Goal: Navigation & Orientation: Find specific page/section

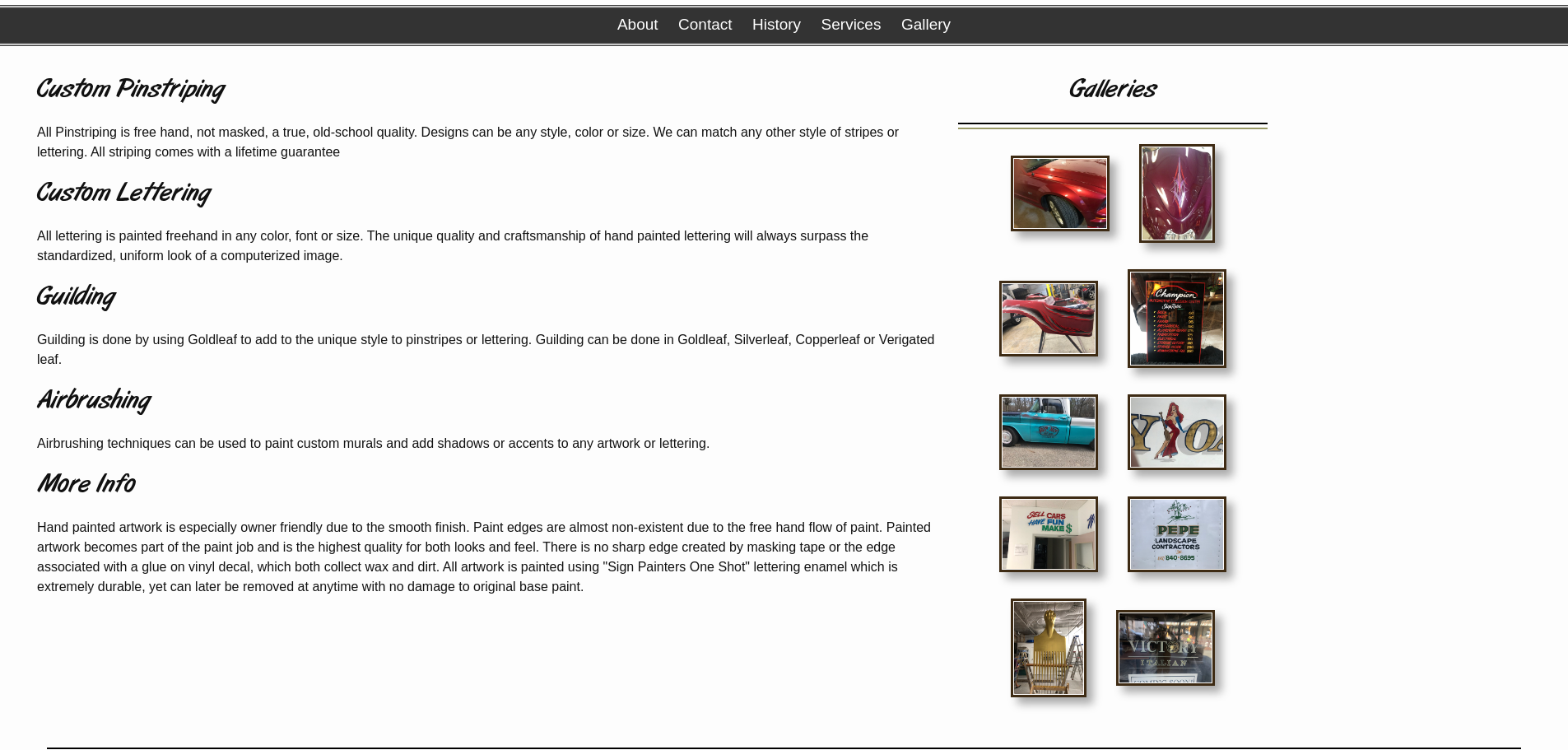
scroll to position [30, 0]
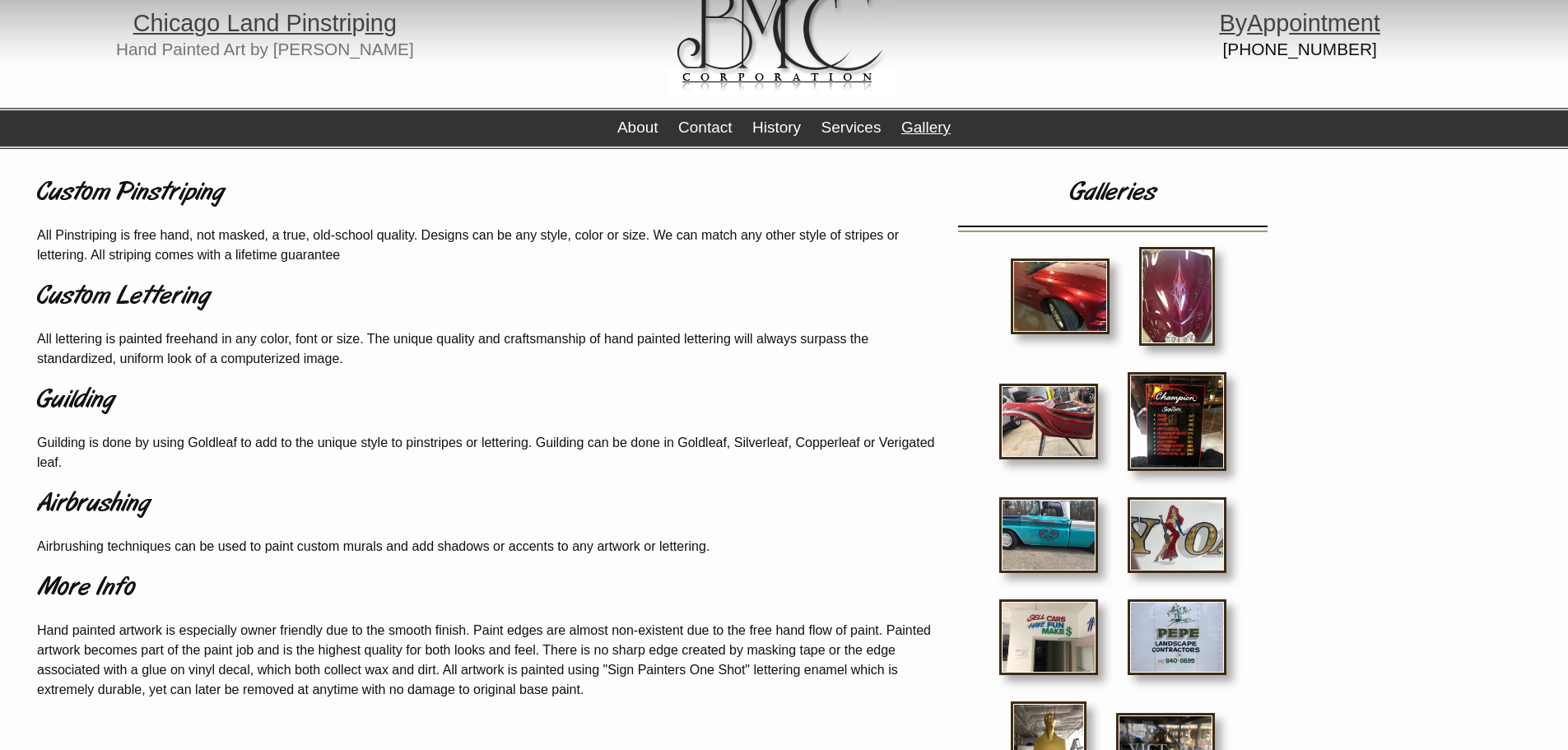
click at [935, 126] on link "Gallery" at bounding box center [926, 127] width 50 height 18
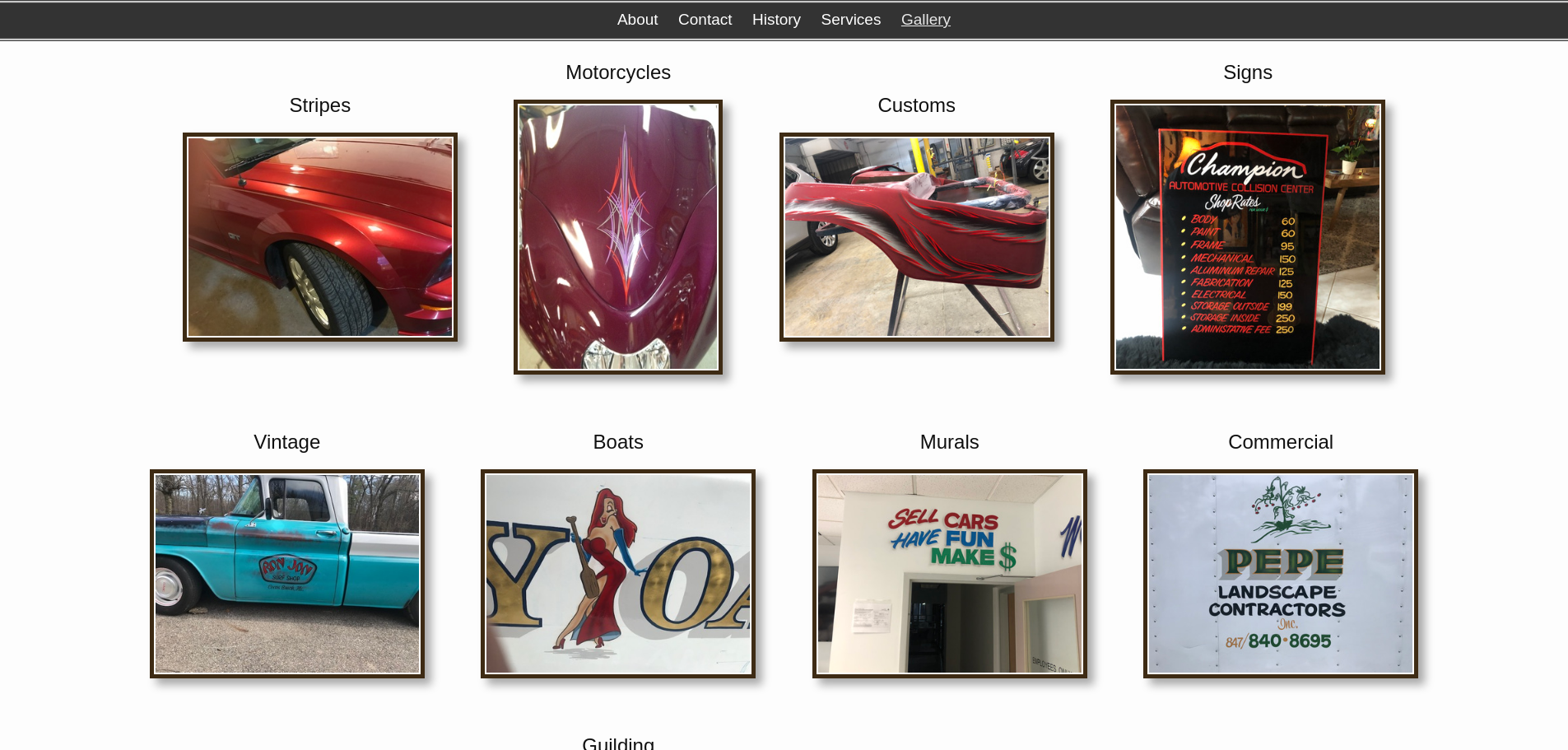
scroll to position [165, 0]
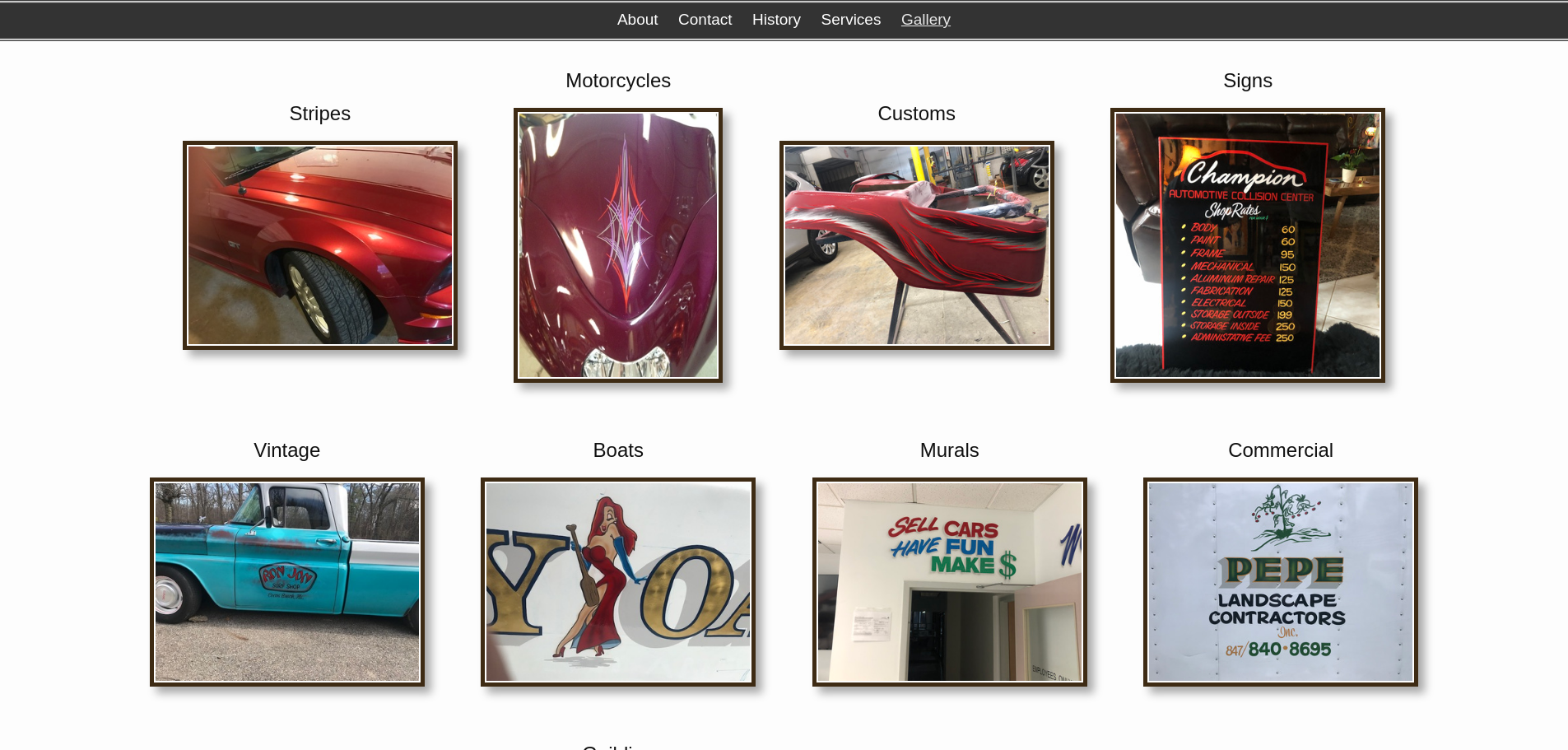
click at [833, 233] on img at bounding box center [917, 245] width 275 height 209
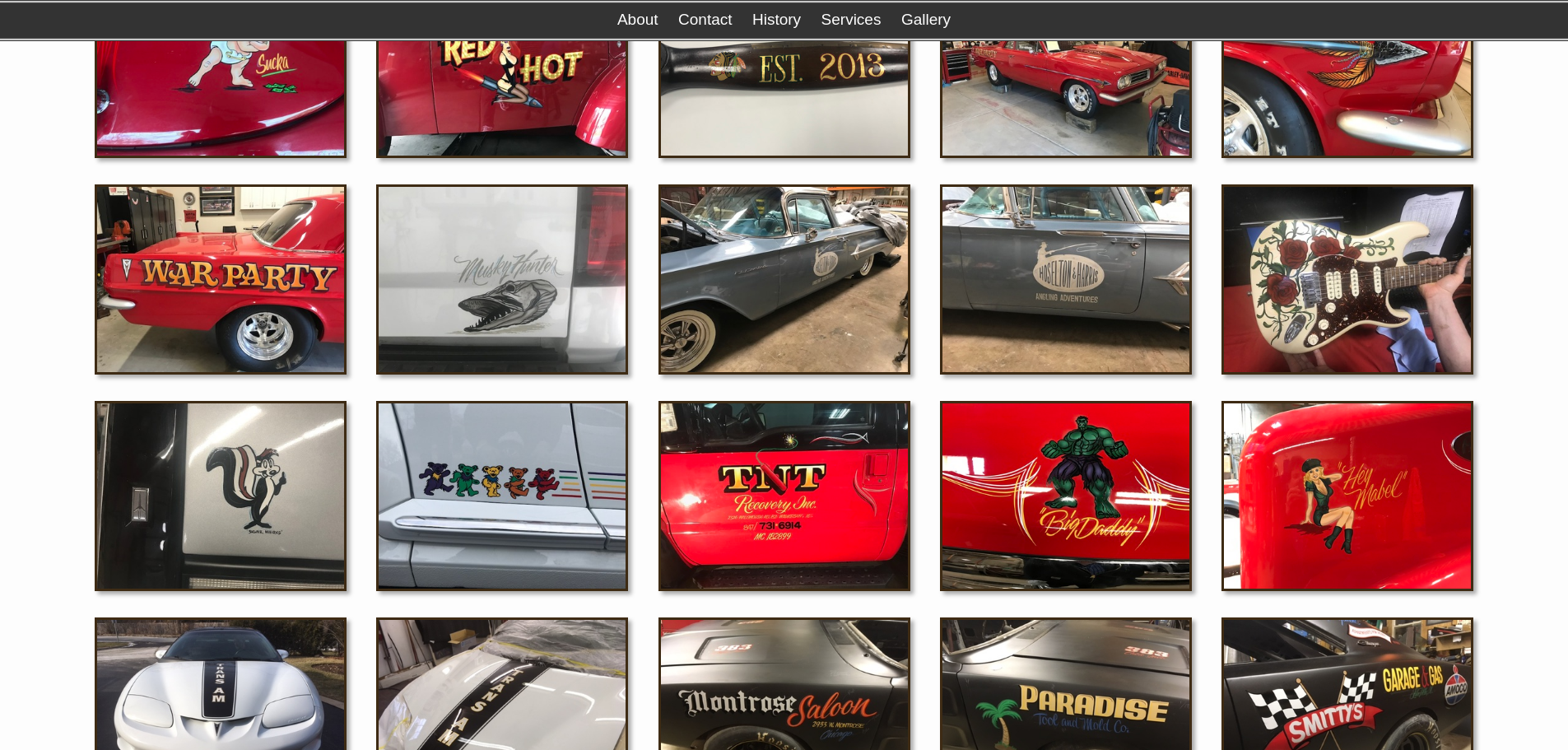
scroll to position [1119, 0]
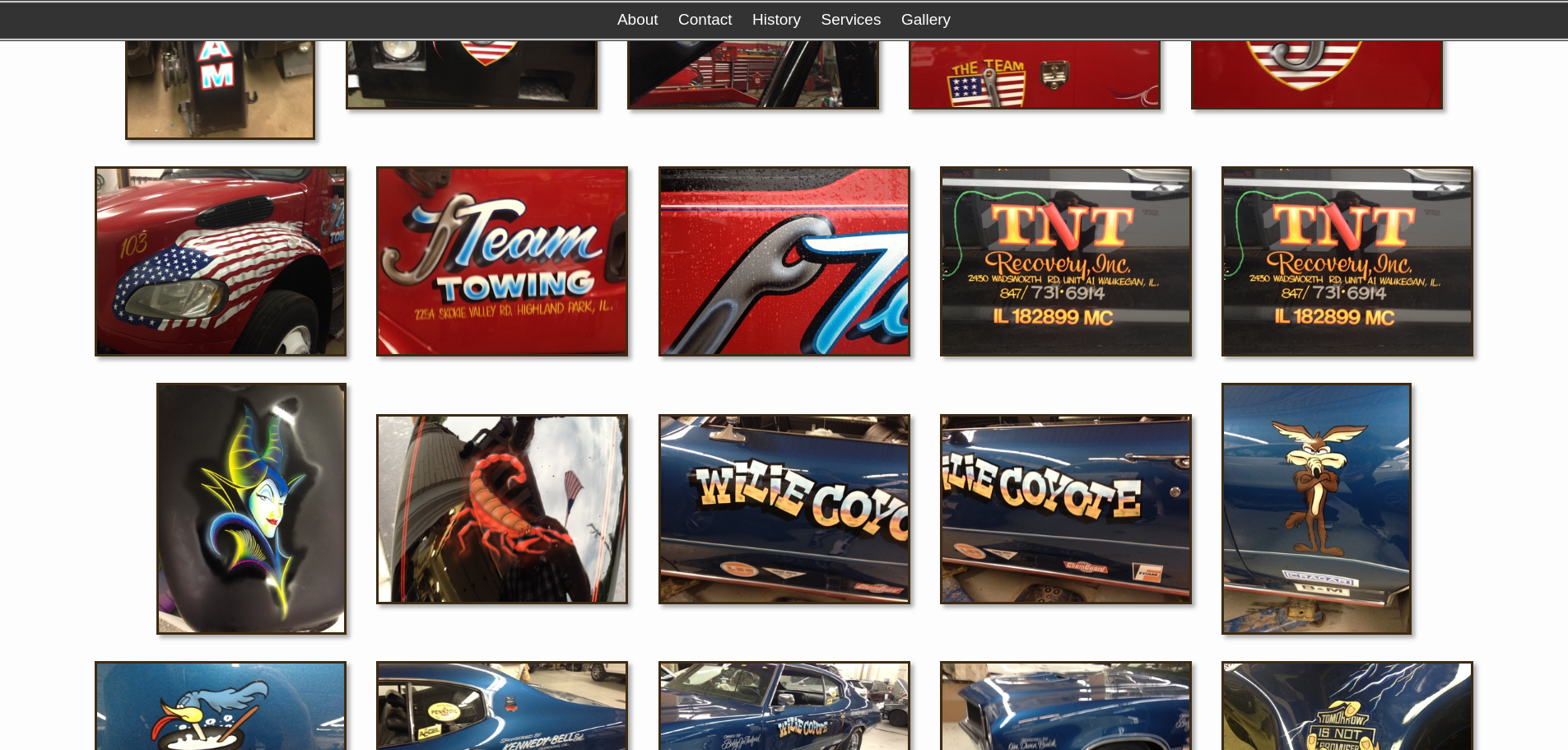
scroll to position [2271, 0]
